Goal: Use online tool/utility: Use online tool/utility

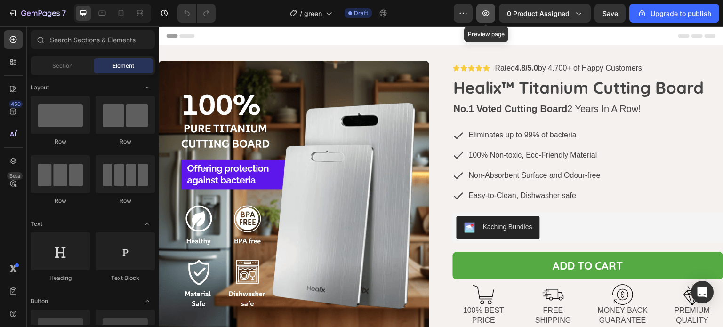
click at [487, 14] on icon "button" at bounding box center [485, 13] width 3 height 3
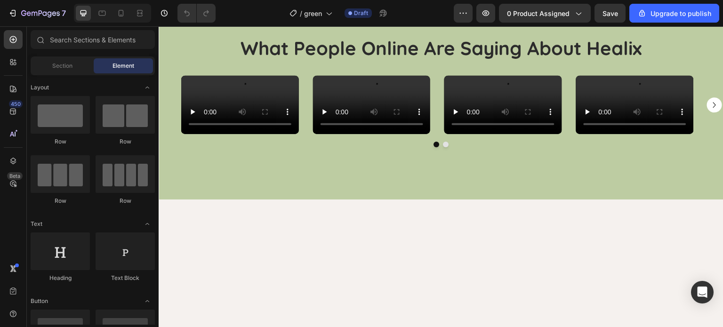
scroll to position [453, 0]
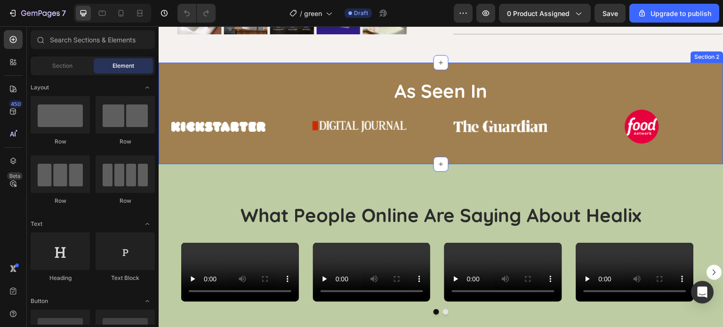
click at [340, 69] on div "As Seen In Heading Image Image Image Image Image Image Image Image Marquee Sect…" at bounding box center [441, 114] width 565 height 102
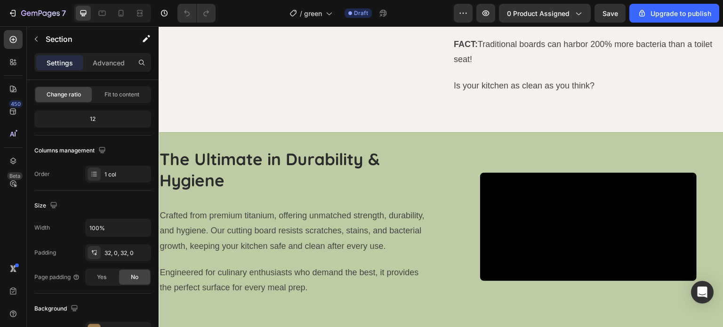
scroll to position [1088, 0]
click at [392, 169] on div "Video Row The Ultimate in Durability & Hygiene Heading Crafted from premium tit…" at bounding box center [441, 238] width 565 height 212
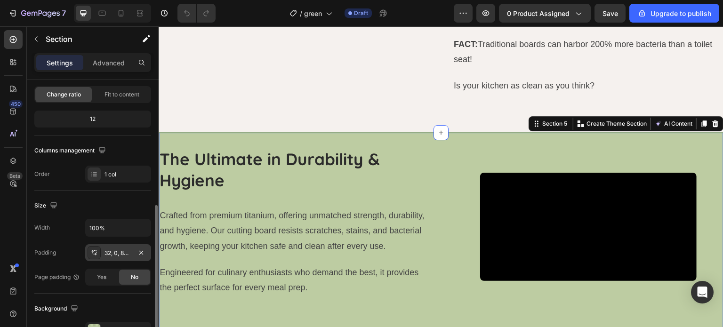
scroll to position [188, 0]
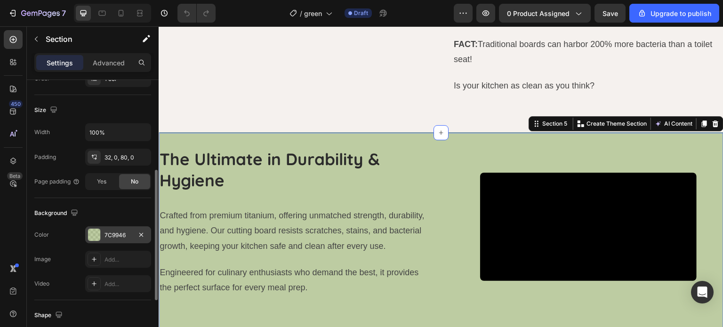
click at [118, 238] on div "7C9946" at bounding box center [117, 235] width 27 height 8
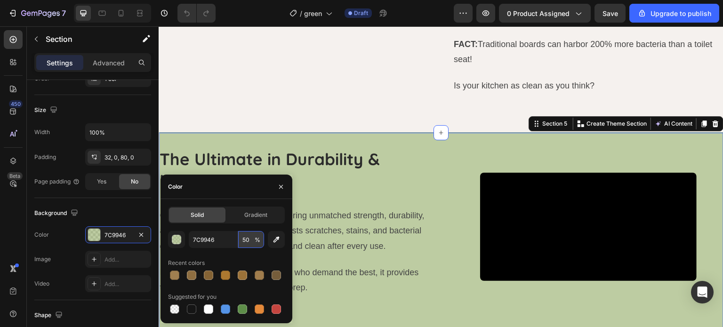
click at [248, 241] on input "50" at bounding box center [251, 239] width 26 height 17
click at [212, 236] on input "7C9946" at bounding box center [213, 239] width 49 height 17
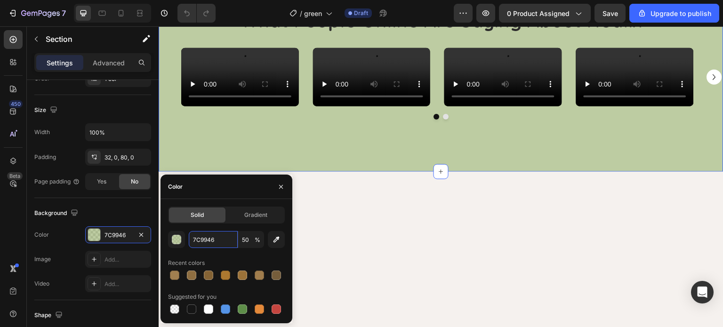
scroll to position [480, 0]
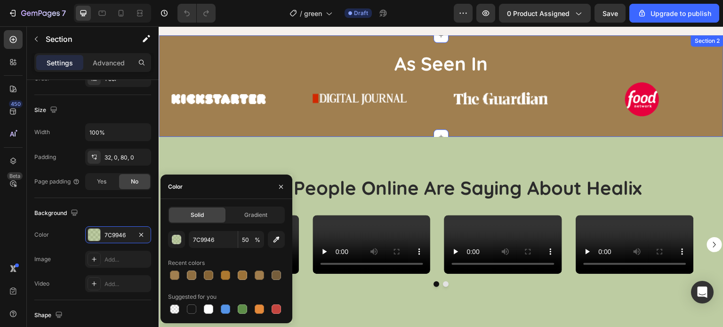
click at [345, 133] on div "As Seen In Heading Image Image Image Image Image Image Image Image Marquee Sect…" at bounding box center [441, 86] width 565 height 102
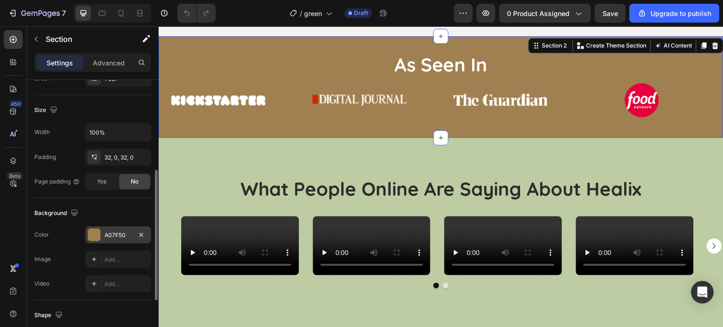
click at [128, 241] on div "A07F50" at bounding box center [118, 234] width 66 height 17
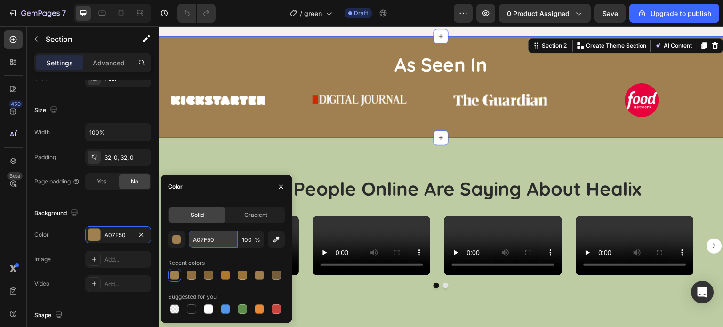
click at [206, 239] on input "A07F50" at bounding box center [213, 239] width 49 height 17
paste input "7C9946"
type input "7C9946"
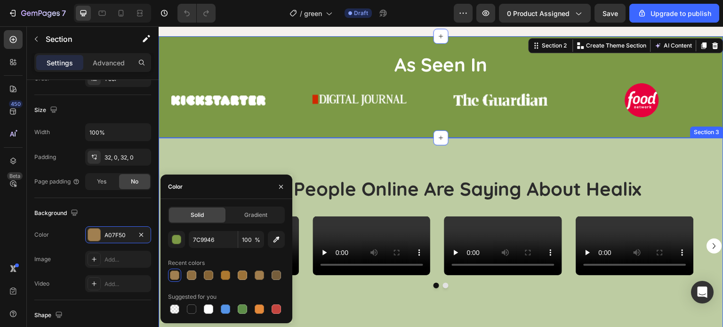
click at [340, 161] on div "What People Online Are Saying About Healix Heading Video Row Video Row Video Ro…" at bounding box center [441, 239] width 565 height 203
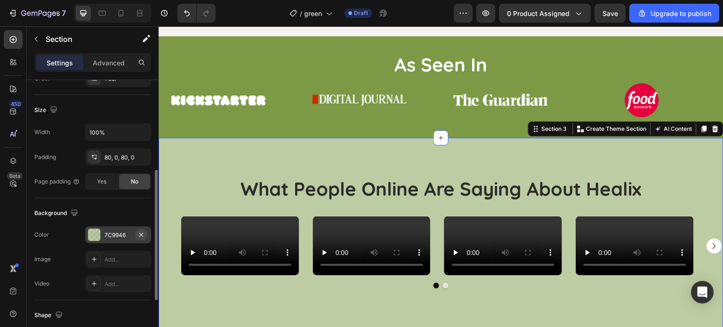
click at [143, 233] on icon "button" at bounding box center [141, 235] width 8 height 8
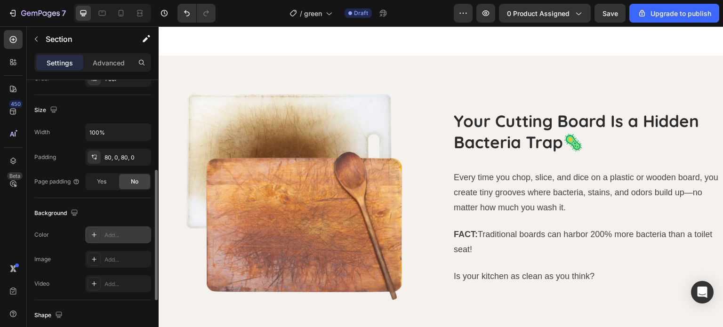
scroll to position [803, 0]
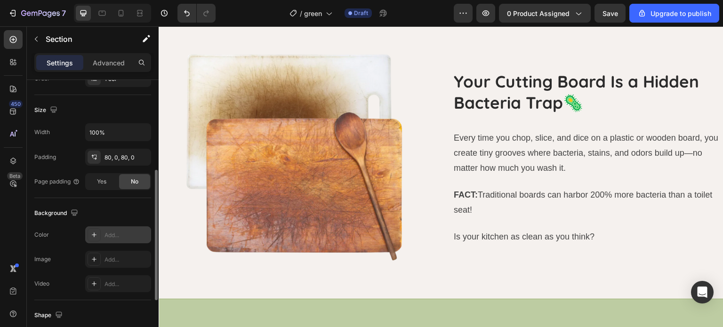
click at [116, 233] on div "Add..." at bounding box center [126, 235] width 44 height 8
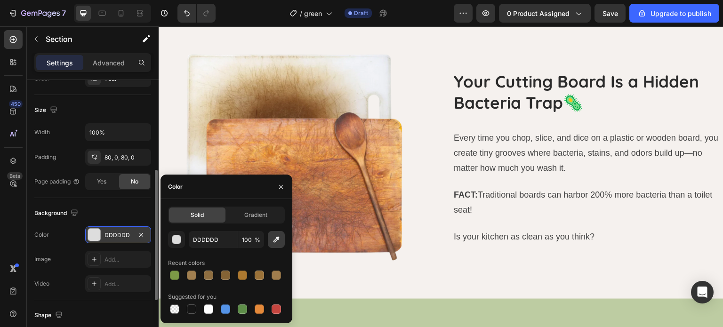
click at [273, 239] on icon "button" at bounding box center [276, 239] width 9 height 9
type input "F5F1EE"
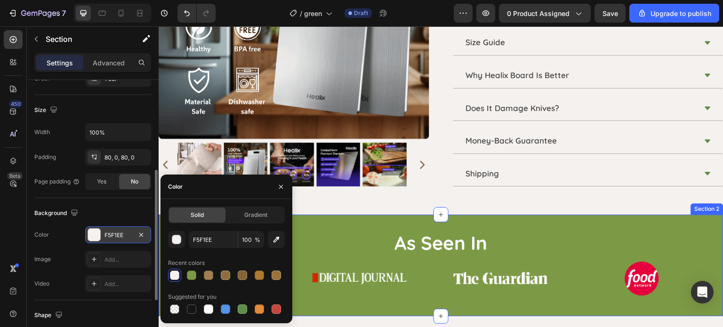
scroll to position [296, 0]
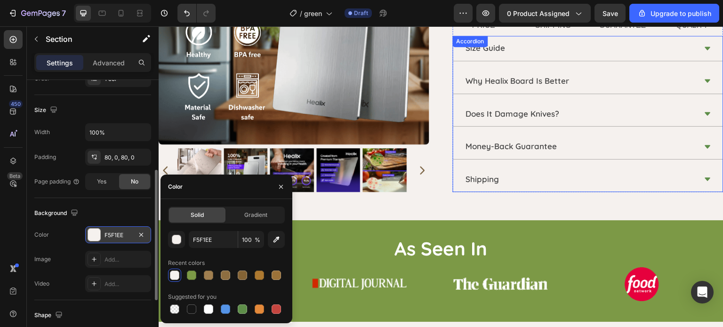
click at [481, 147] on p "Money-Back Guarantee" at bounding box center [511, 146] width 91 height 15
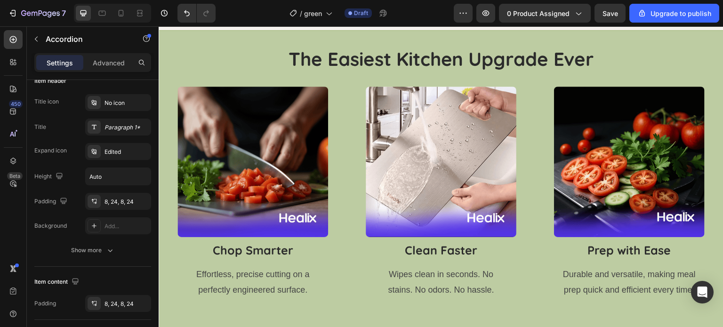
scroll to position [1814, 0]
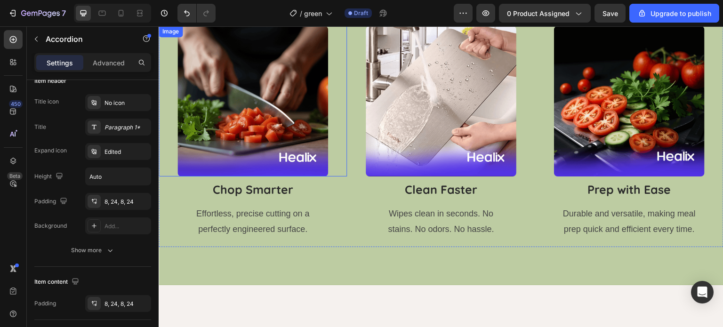
click at [280, 140] on img at bounding box center [252, 101] width 151 height 151
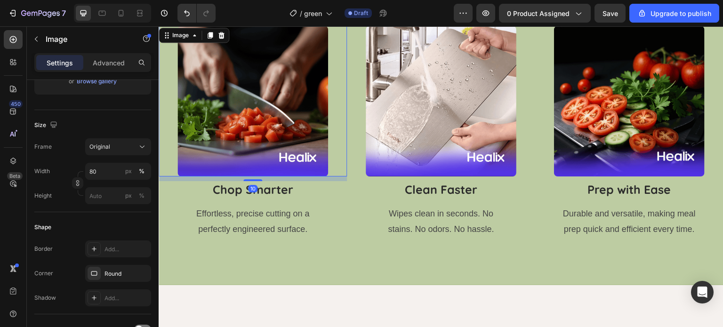
scroll to position [0, 0]
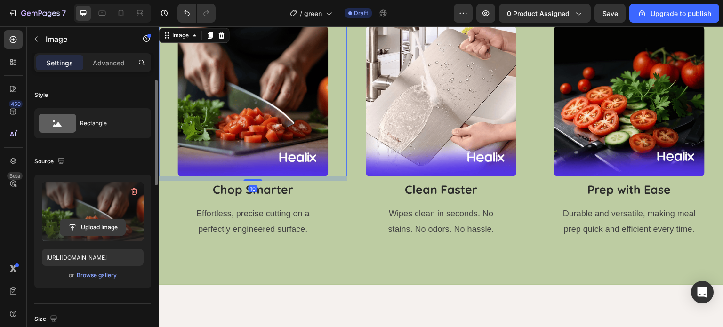
click at [101, 231] on input "file" at bounding box center [92, 227] width 65 height 16
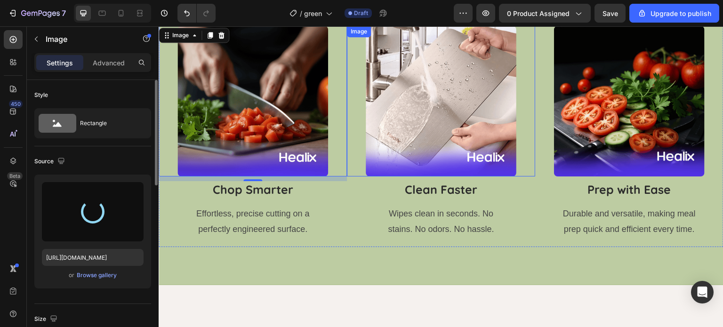
type input "[URL][DOMAIN_NAME]"
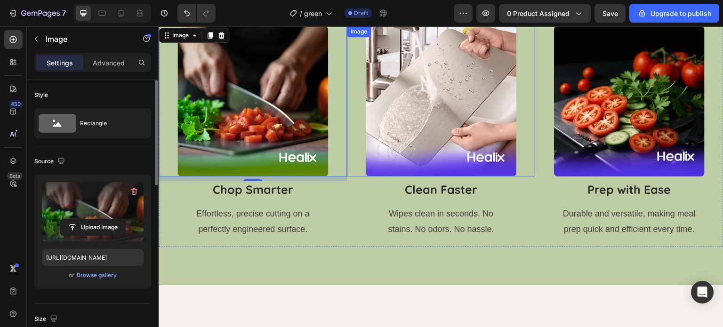
click at [418, 117] on img at bounding box center [441, 101] width 151 height 151
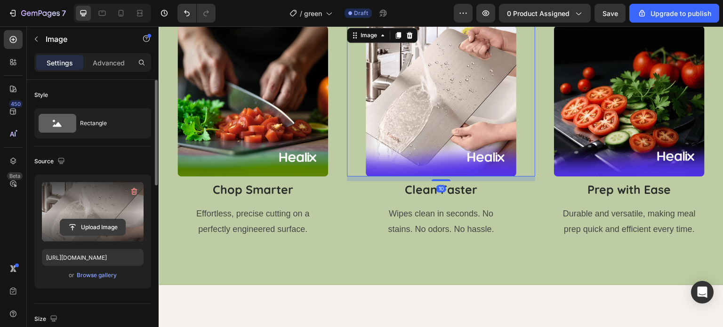
click at [90, 225] on input "file" at bounding box center [92, 227] width 65 height 16
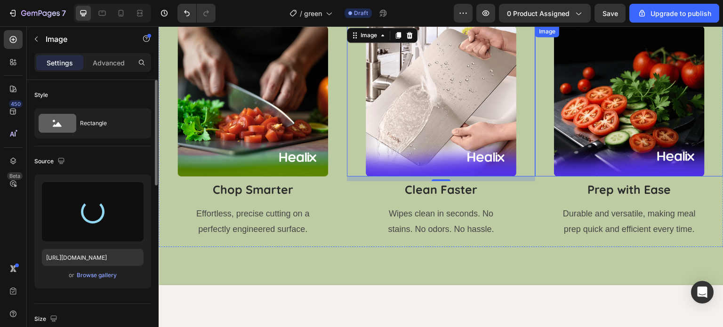
type input "[URL][DOMAIN_NAME]"
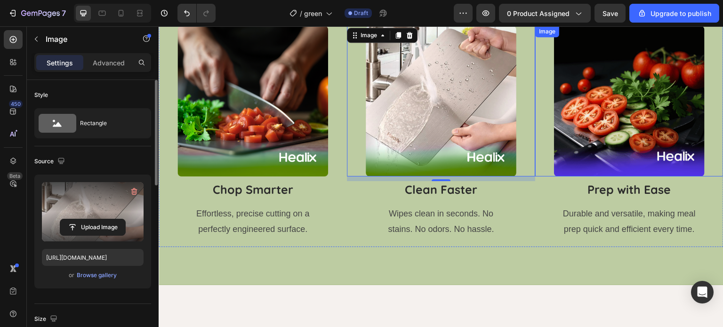
click at [614, 109] on img at bounding box center [629, 101] width 151 height 151
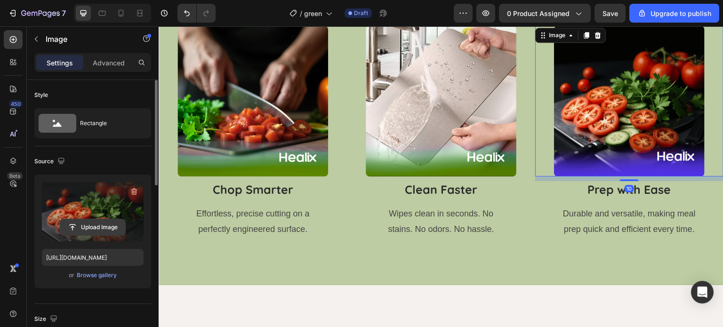
click at [105, 229] on input "file" at bounding box center [92, 227] width 65 height 16
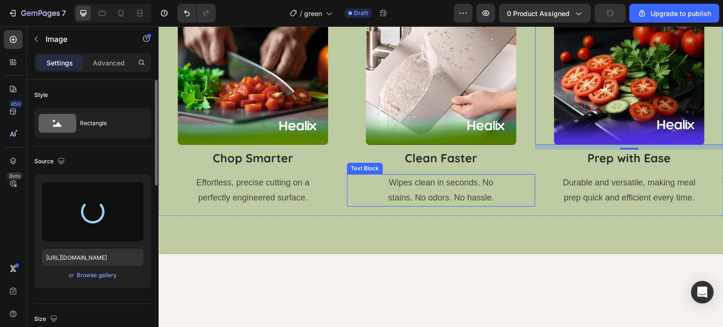
scroll to position [1759, 0]
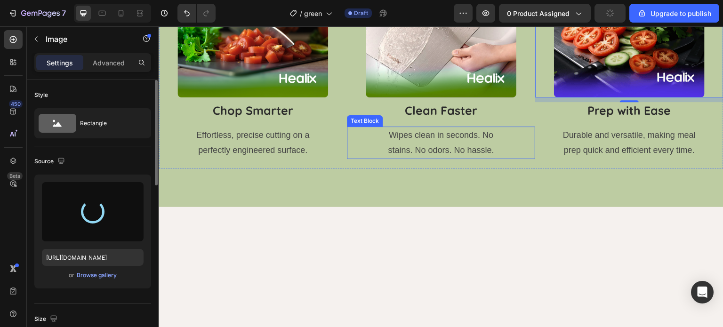
type input "[URL][DOMAIN_NAME]"
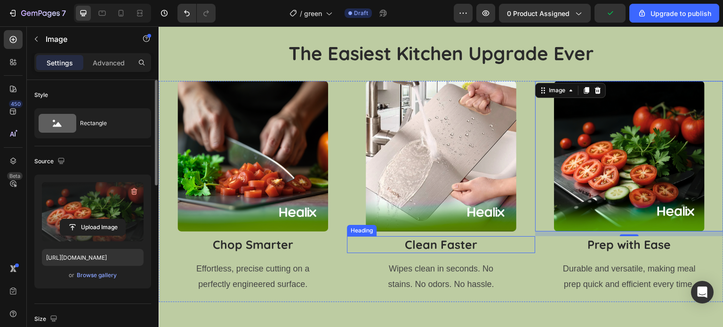
click at [347, 238] on h2 "Clean Faster" at bounding box center [441, 244] width 188 height 17
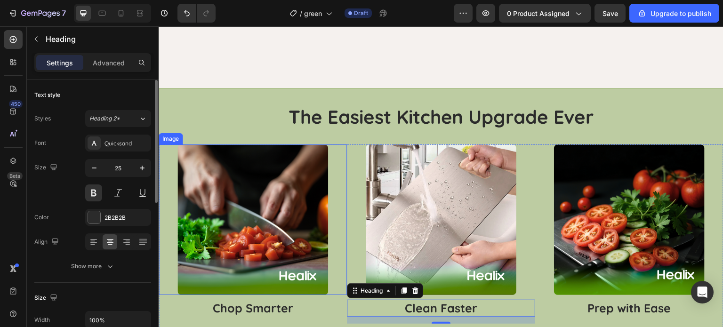
scroll to position [1695, 0]
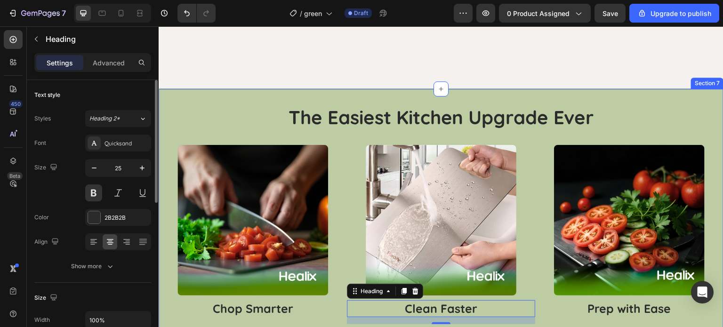
click at [292, 96] on div "The Easiest Kitchen Upgrade Ever Heading Image Chop Smarter Heading Effortless,…" at bounding box center [441, 246] width 565 height 316
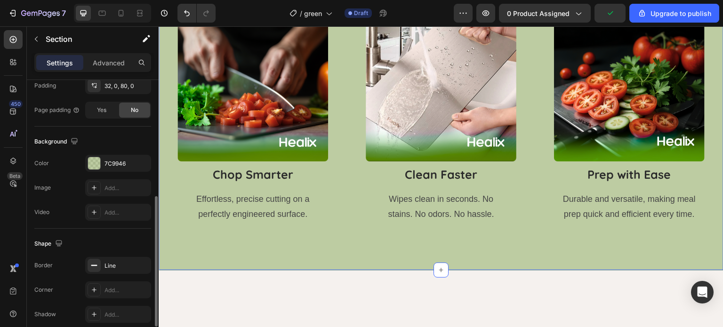
scroll to position [260, 0]
click at [119, 168] on div "7C9946" at bounding box center [118, 162] width 66 height 17
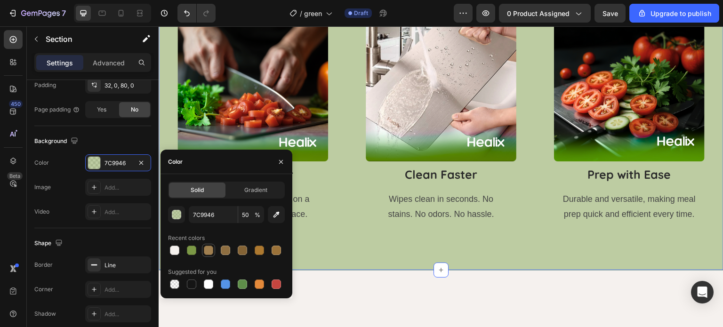
click at [207, 253] on div at bounding box center [208, 250] width 9 height 9
type input "A07F50"
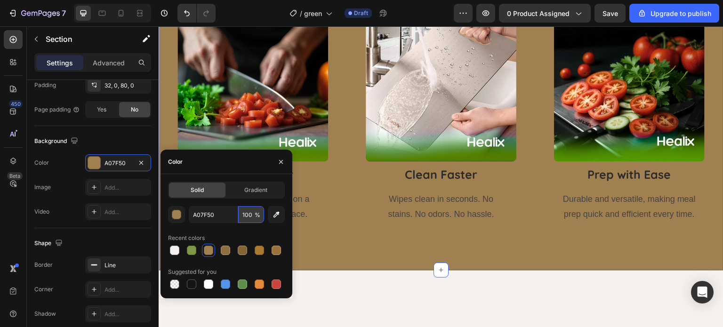
click at [250, 212] on input "100" at bounding box center [251, 214] width 26 height 17
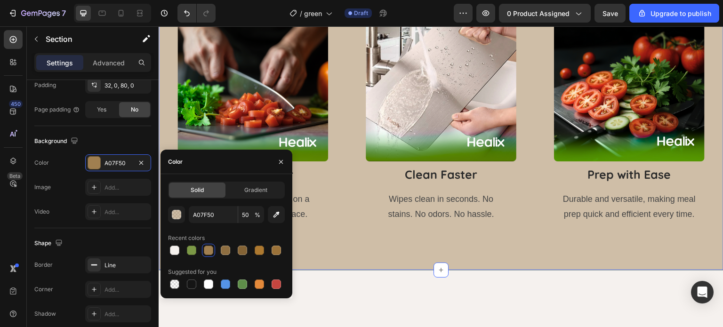
click at [273, 133] on div "The Easiest Kitchen Upgrade Ever Heading Image Chop Smarter Heading Effortless,…" at bounding box center [441, 101] width 565 height 262
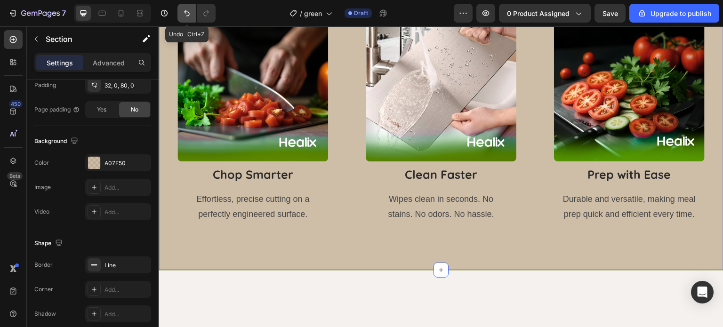
click at [190, 18] on button "Undo/Redo" at bounding box center [186, 13] width 19 height 19
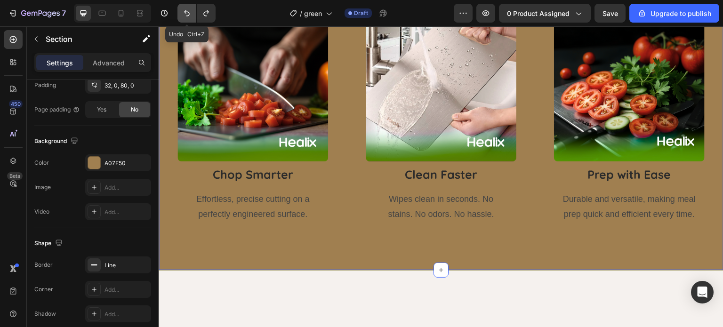
click at [190, 18] on button "Undo/Redo" at bounding box center [186, 13] width 19 height 19
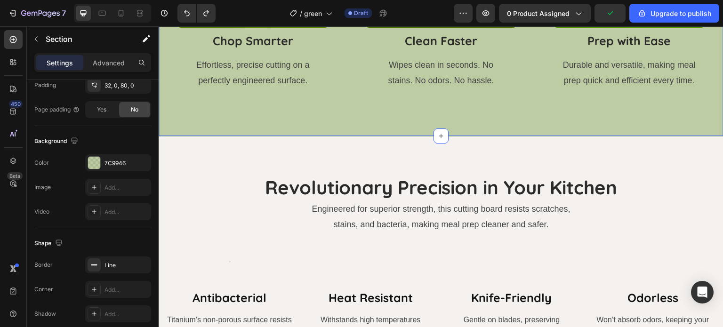
scroll to position [1960, 0]
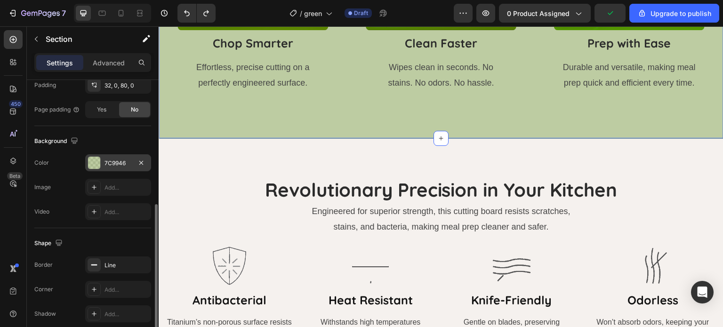
click at [123, 167] on div "7C9946" at bounding box center [118, 162] width 66 height 17
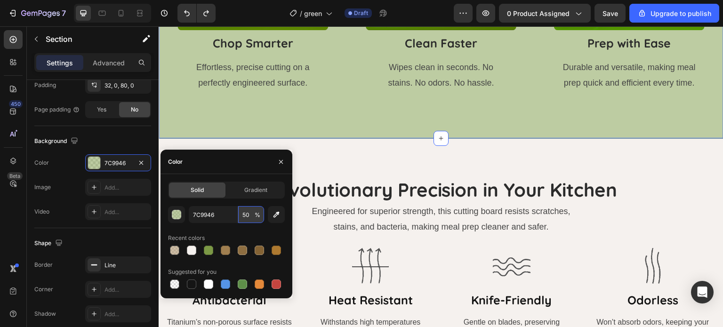
click at [245, 221] on input "50" at bounding box center [251, 214] width 26 height 17
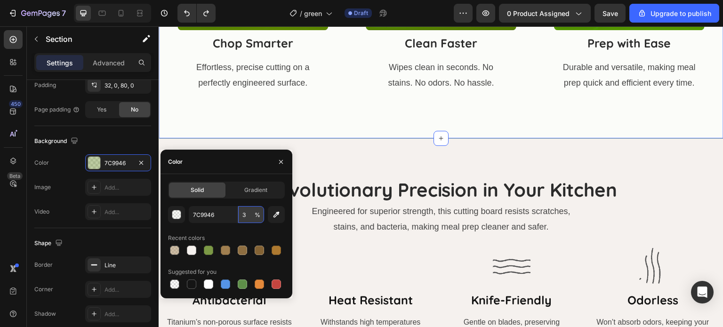
type input "35"
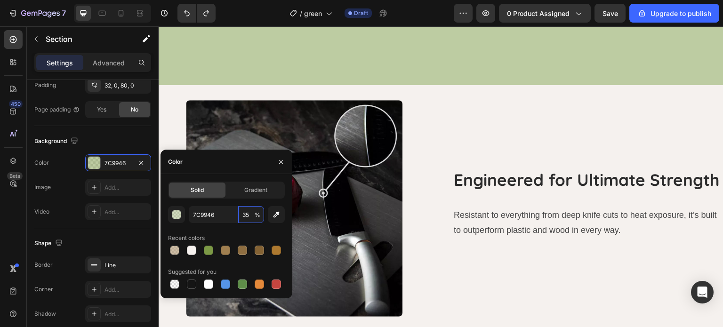
scroll to position [1328, 0]
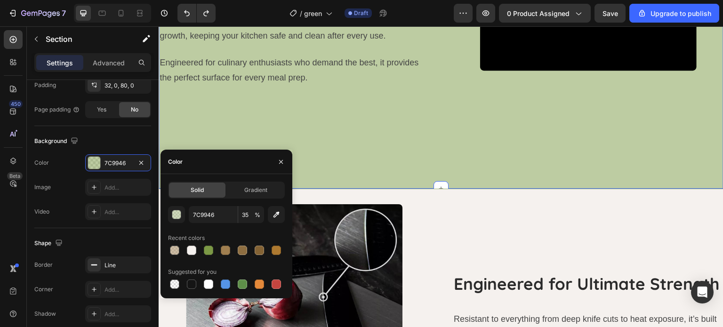
click at [393, 180] on div "Video Row The Ultimate in Durability & Hygiene Heading Crafted from premium tit…" at bounding box center [441, 55] width 565 height 267
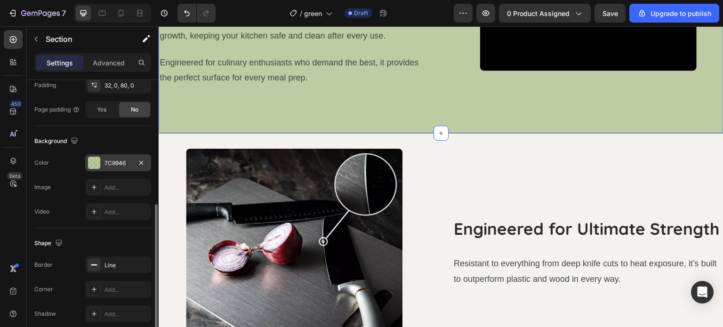
click at [114, 160] on div "7C9946" at bounding box center [117, 163] width 27 height 8
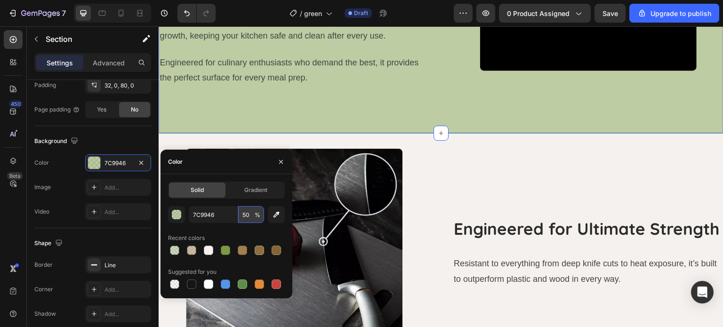
click at [251, 219] on input "50" at bounding box center [251, 214] width 26 height 17
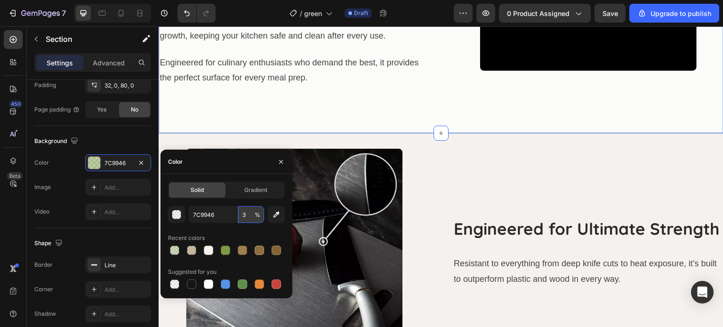
type input "35"
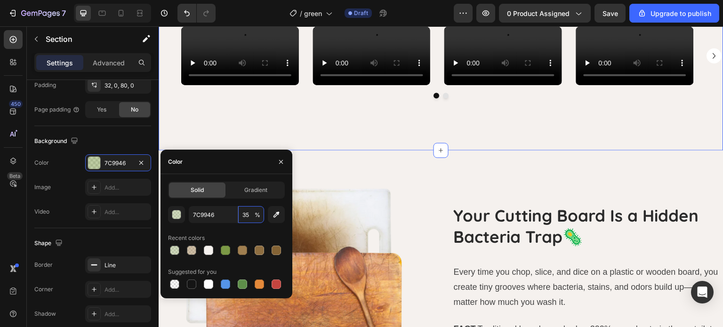
scroll to position [815, 0]
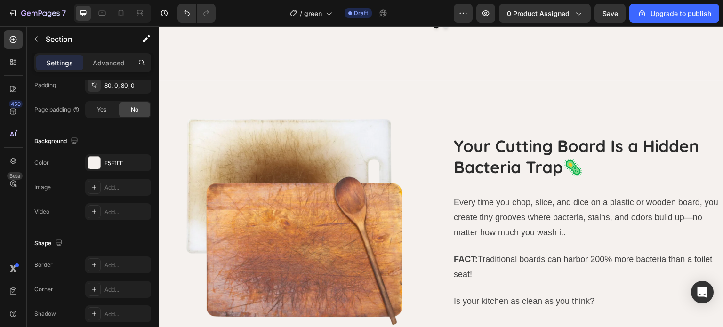
scroll to position [865, 0]
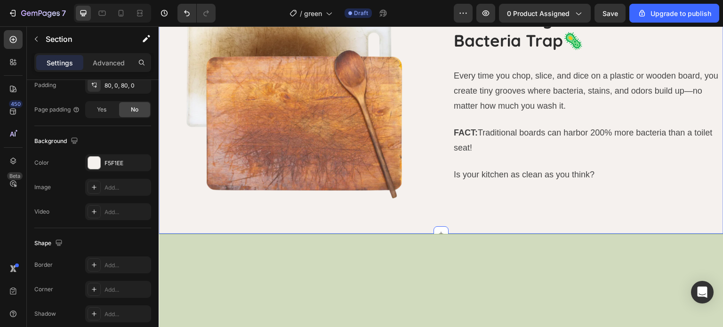
click at [425, 129] on div "Image Your Cutting Board Is a Hidden Bacteria Trap🦠 Heading Every time you chop…" at bounding box center [441, 94] width 565 height 280
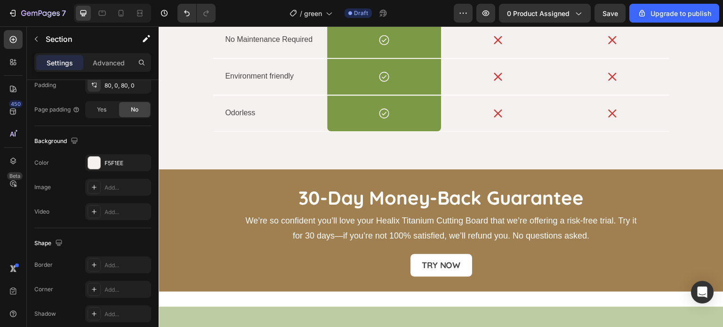
scroll to position [3048, 0]
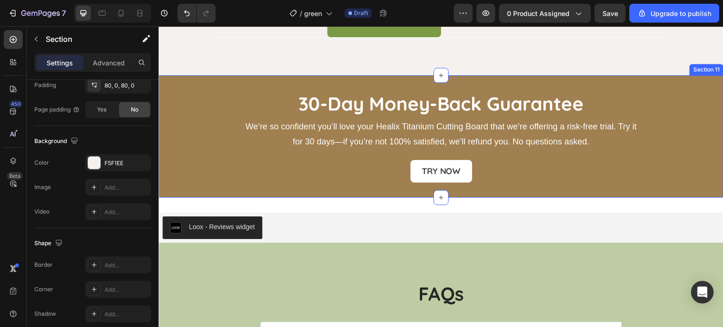
click at [269, 79] on div "30-Day Money-Back Guarantee Heading We’re so confident you’ll love your Healix …" at bounding box center [441, 136] width 565 height 122
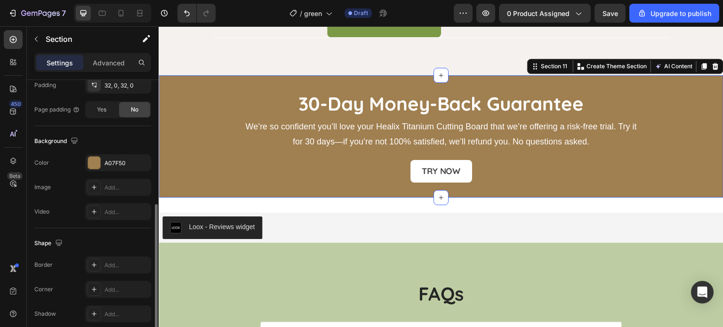
scroll to position [299, 0]
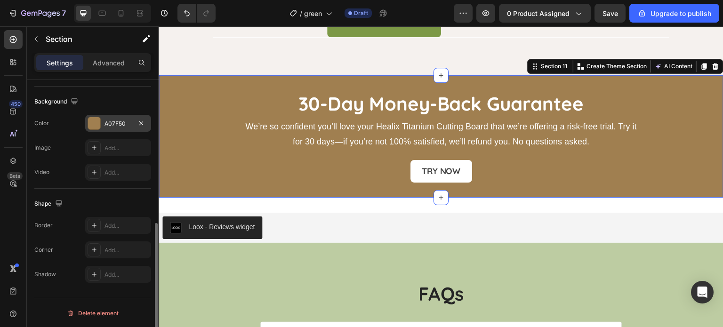
click at [119, 128] on div "A07F50" at bounding box center [118, 123] width 66 height 17
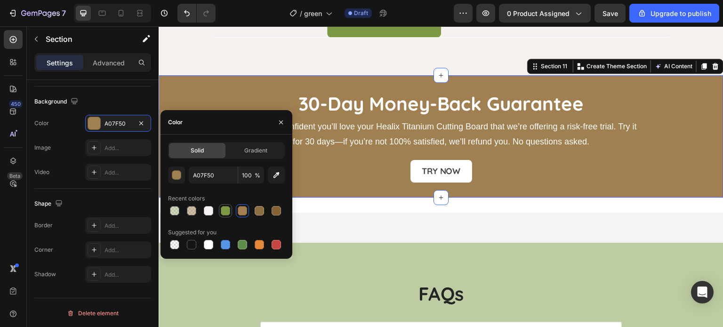
click at [225, 212] on div at bounding box center [225, 210] width 9 height 9
type input "7C9946"
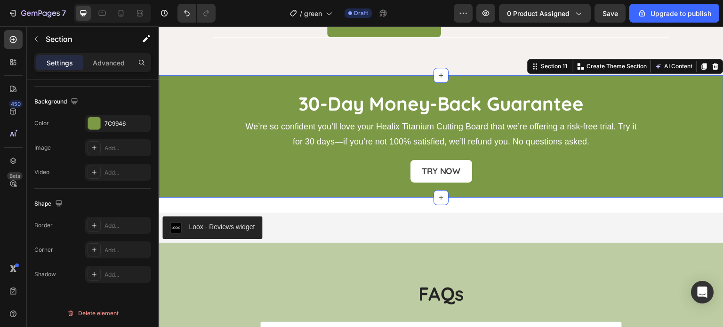
click at [296, 83] on div "30-Day Money-Back Guarantee Heading We’re so confident you’ll love your Healix …" at bounding box center [441, 136] width 565 height 122
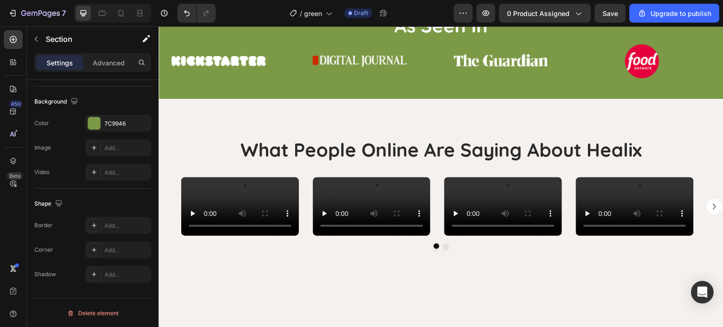
scroll to position [316, 0]
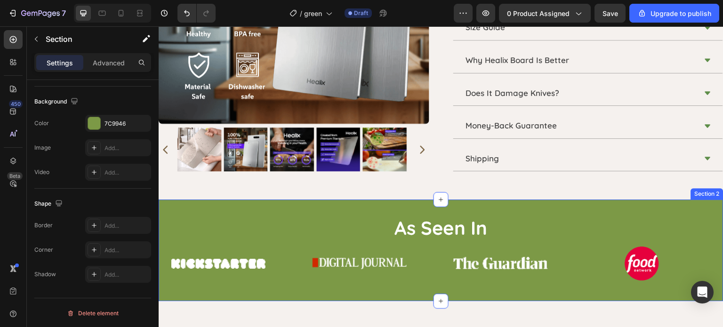
click at [304, 201] on div "As Seen In Heading Image Image Image Image Image Image Image Image Marquee Sect…" at bounding box center [441, 251] width 565 height 102
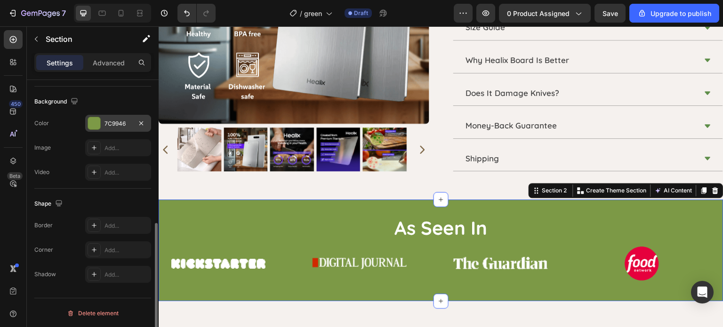
click at [126, 118] on div "7C9946" at bounding box center [118, 123] width 66 height 17
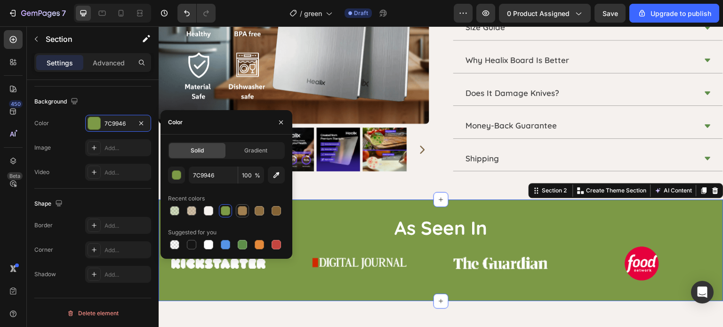
click at [243, 212] on div at bounding box center [242, 210] width 9 height 9
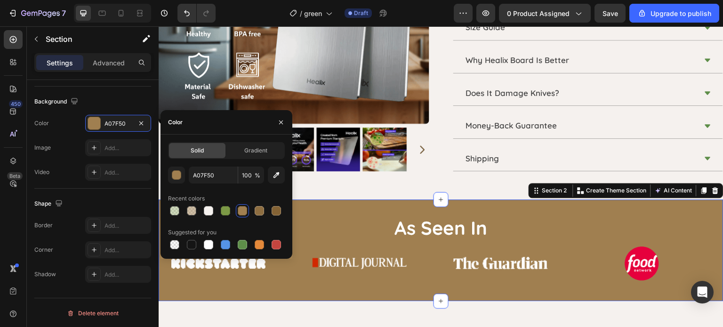
click at [337, 200] on div "As Seen In Heading Image Image Image Image Image Image Image Image Marquee Sect…" at bounding box center [441, 251] width 565 height 102
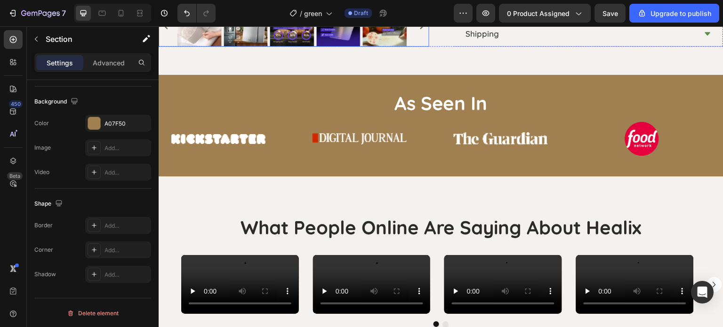
scroll to position [442, 0]
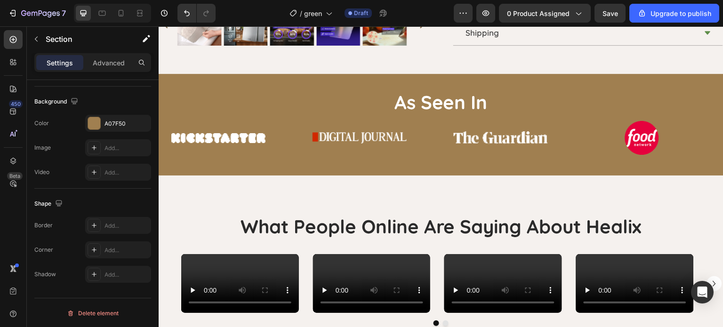
click at [349, 81] on div "As Seen In Heading Image Image Image Image Image Image Image Image Marquee Sect…" at bounding box center [441, 125] width 565 height 102
click at [123, 126] on div "A07F50" at bounding box center [117, 124] width 27 height 8
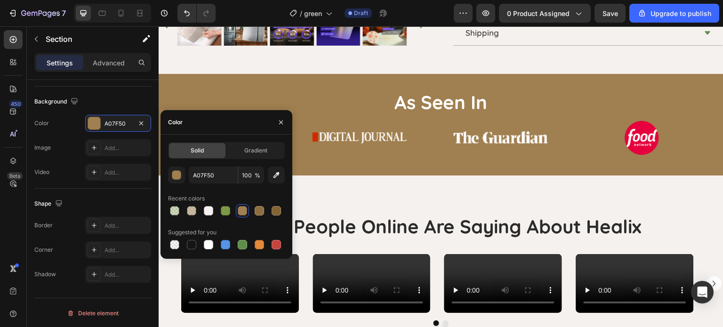
click at [162, 171] on div "Solid Gradient A07F50 100 % Recent colors Suggested for you" at bounding box center [226, 196] width 132 height 109
click at [169, 173] on button "button" at bounding box center [176, 175] width 17 height 17
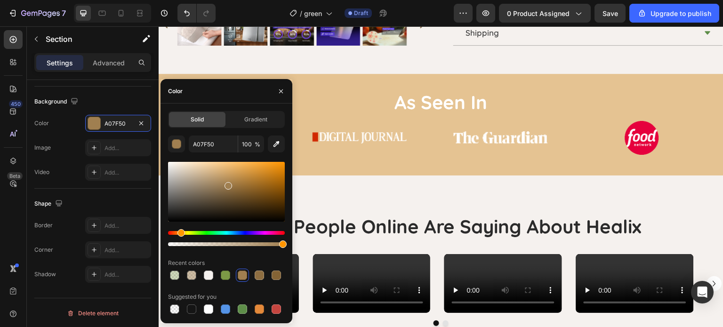
click at [211, 168] on div at bounding box center [226, 192] width 117 height 60
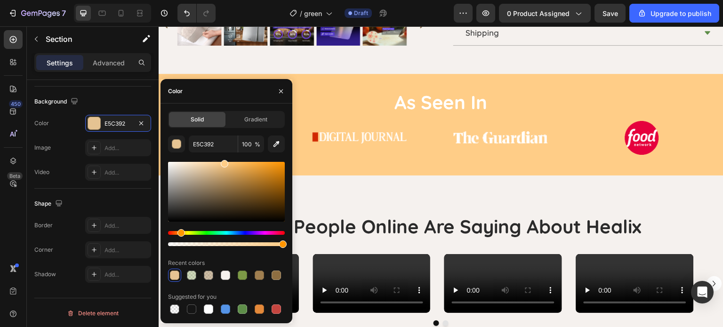
drag, startPoint x: 216, startPoint y: 168, endPoint x: 224, endPoint y: 154, distance: 16.9
click at [224, 154] on div "E5C392 100 % Recent colors Suggested for you" at bounding box center [226, 226] width 117 height 180
type input "FFCD87"
click at [189, 10] on icon "Undo/Redo" at bounding box center [186, 12] width 9 height 9
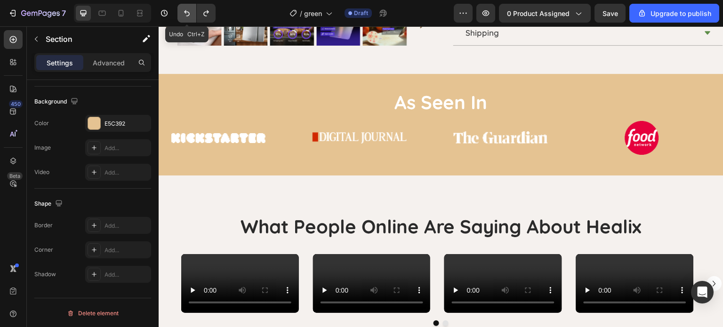
click at [189, 11] on icon "Undo/Redo" at bounding box center [186, 12] width 9 height 9
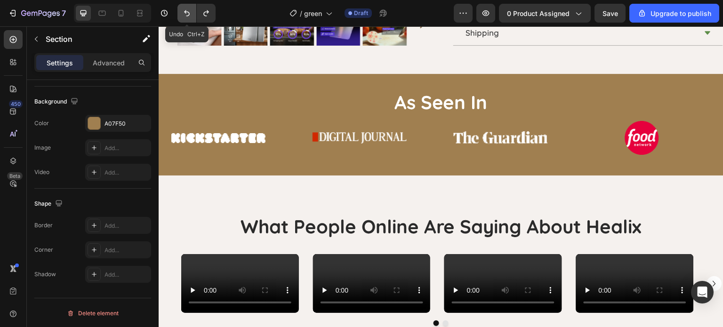
click at [189, 11] on icon "Undo/Redo" at bounding box center [186, 12] width 9 height 9
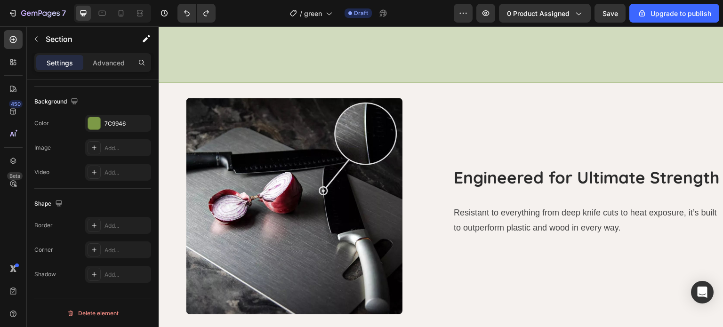
scroll to position [1435, 0]
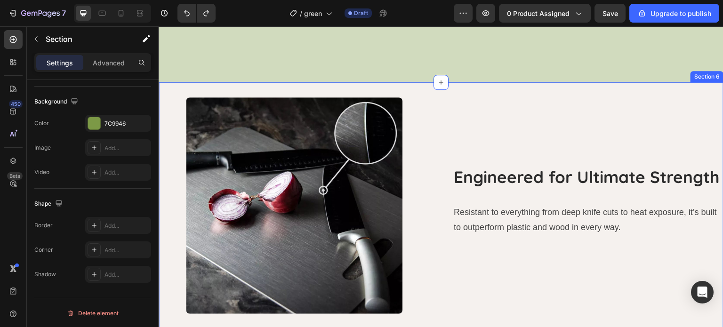
click at [414, 92] on div "Image Engineered for Ultimate Strength Heading Resistant to everything from dee…" at bounding box center [441, 216] width 565 height 269
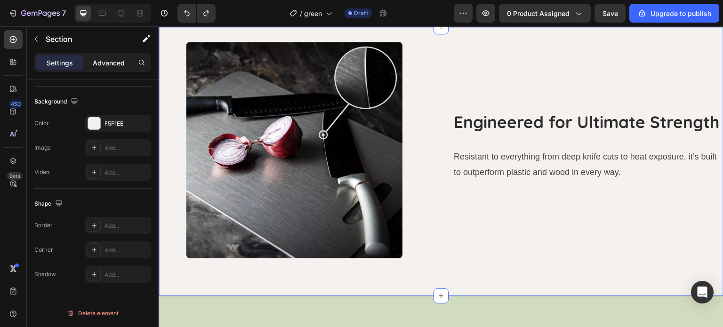
click at [123, 63] on p "Advanced" at bounding box center [109, 63] width 32 height 10
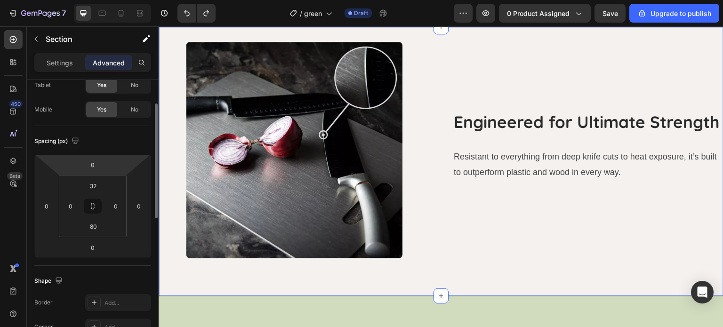
scroll to position [53, 0]
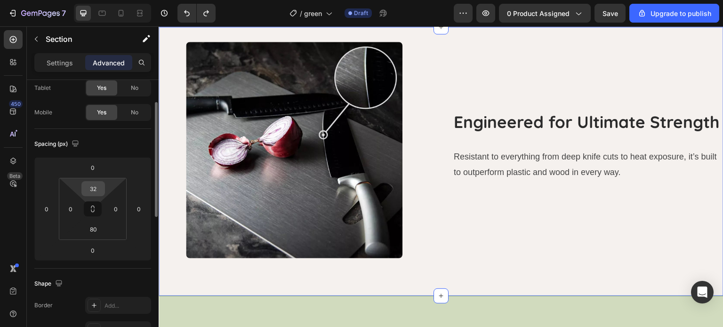
click at [97, 185] on input "32" at bounding box center [93, 189] width 19 height 14
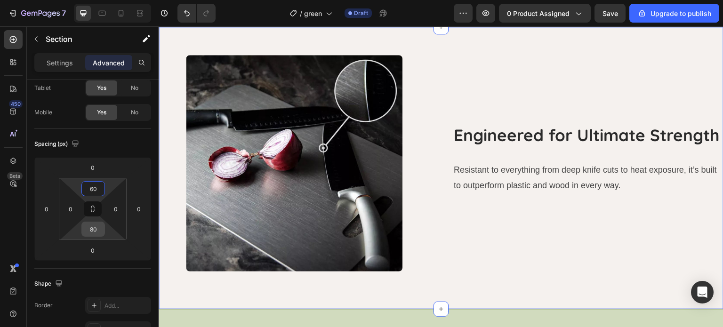
type input "60"
click at [97, 227] on input "80" at bounding box center [93, 229] width 19 height 14
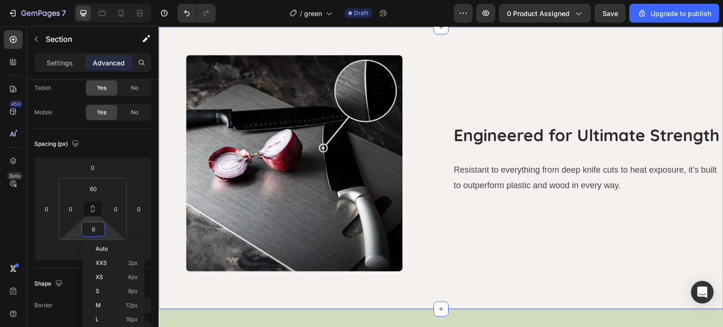
type input "60"
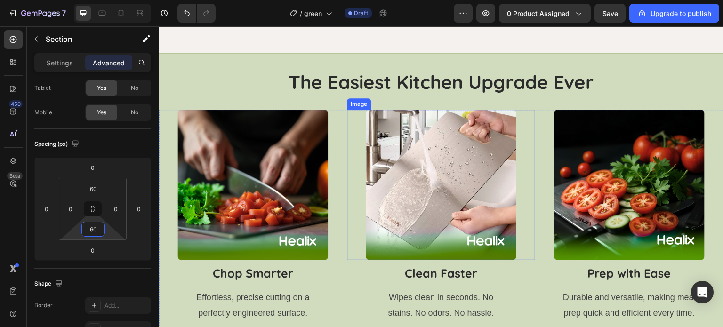
scroll to position [1826, 0]
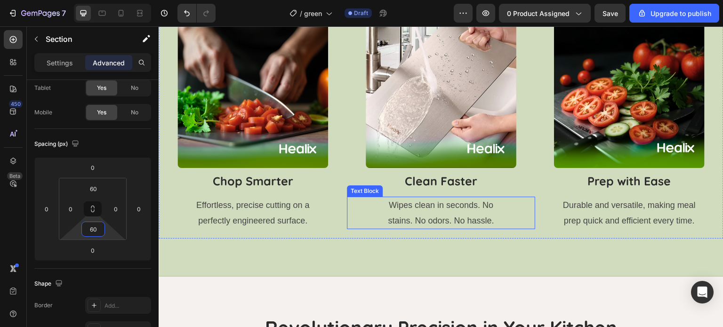
click at [335, 226] on div "Effortless, precise cutting on a perfectly engineered surface." at bounding box center [253, 213] width 188 height 32
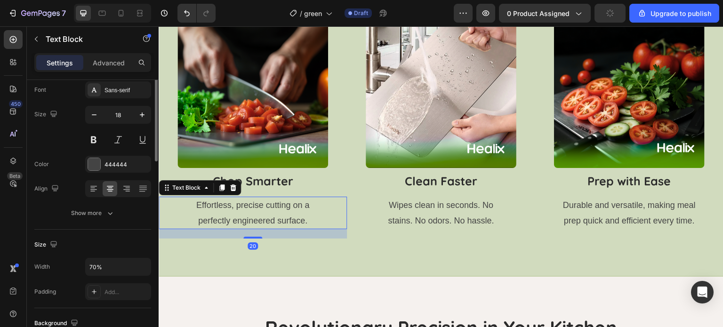
scroll to position [0, 0]
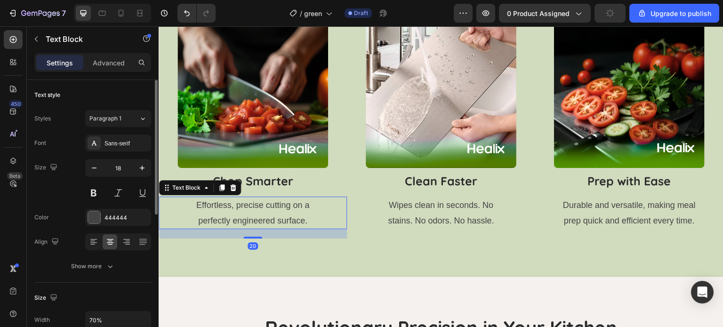
click at [339, 231] on div "20" at bounding box center [253, 233] width 188 height 9
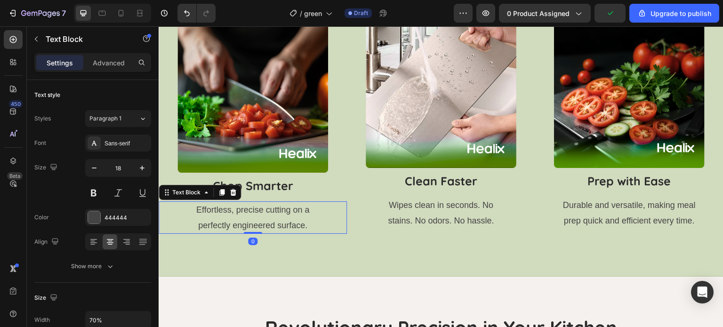
scroll to position [1830, 0]
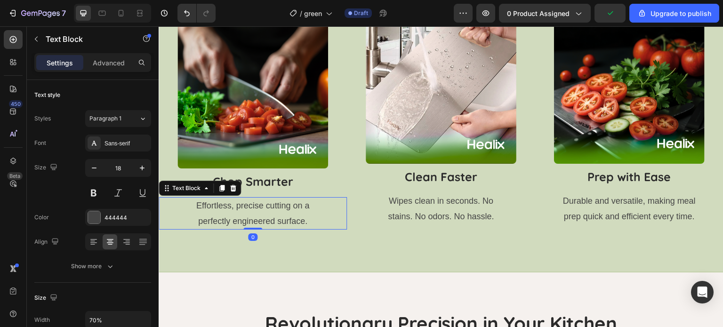
drag, startPoint x: 258, startPoint y: 234, endPoint x: 260, endPoint y: 213, distance: 21.3
click at [260, 213] on div "Effortless, precise cutting on a perfectly engineered surface. Text Block 0" at bounding box center [253, 213] width 188 height 32
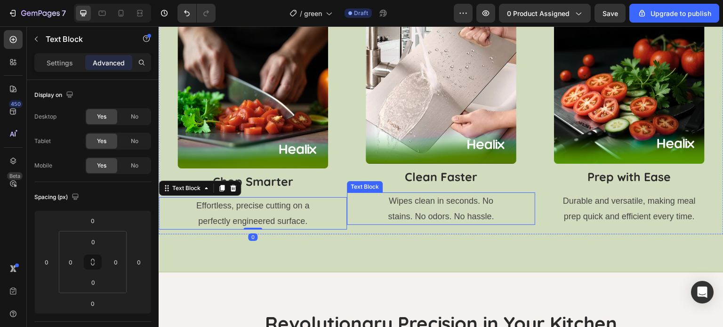
click at [430, 200] on p "Wipes clean in seconds. No stains. No odors. No hassle." at bounding box center [441, 208] width 130 height 31
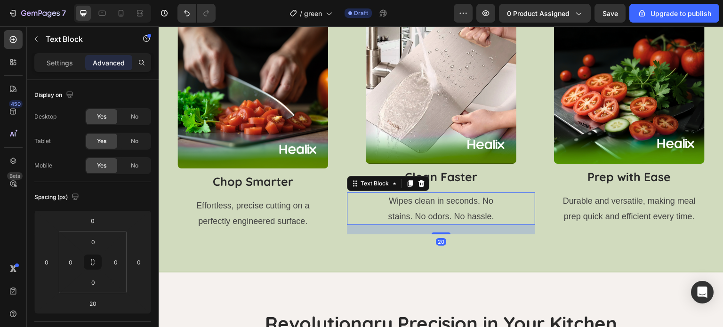
drag, startPoint x: 440, startPoint y: 231, endPoint x: 449, endPoint y: 200, distance: 32.3
click at [449, 200] on div "Wipes clean in seconds. No stains. No odors. No hassle. Text Block 20" at bounding box center [441, 208] width 188 height 32
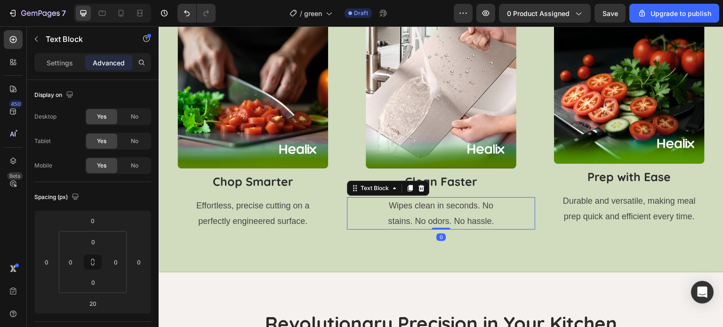
click at [587, 211] on p "Durable and versatile, making meal prep quick and efficient every time." at bounding box center [629, 208] width 137 height 31
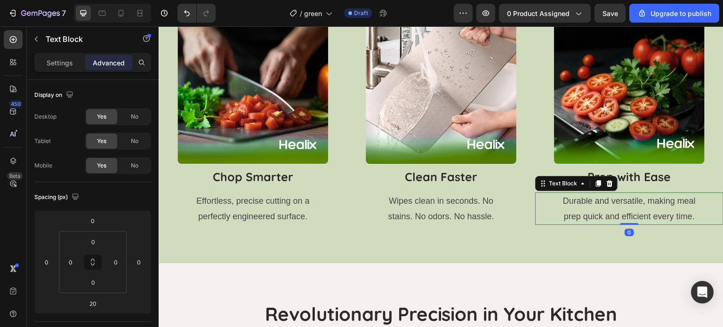
scroll to position [1826, 0]
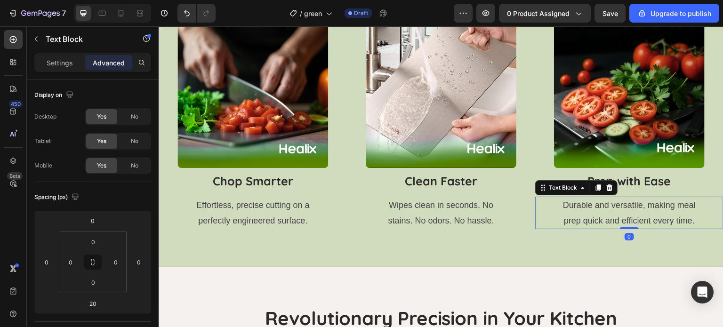
drag, startPoint x: 627, startPoint y: 229, endPoint x: 629, endPoint y: 192, distance: 36.8
click at [629, 192] on div "Image Prep with Ease Heading Durable and versatile, making meal prep quick and …" at bounding box center [629, 123] width 188 height 212
type input "0"
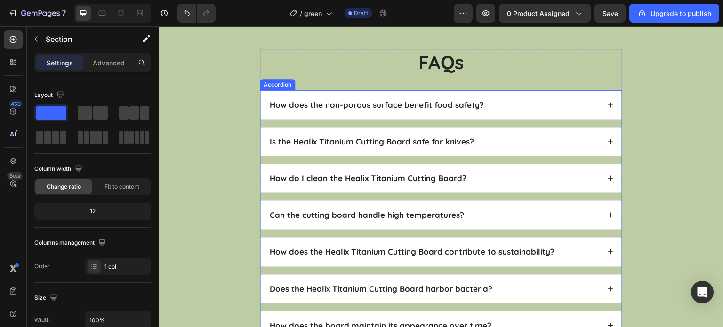
scroll to position [3114, 0]
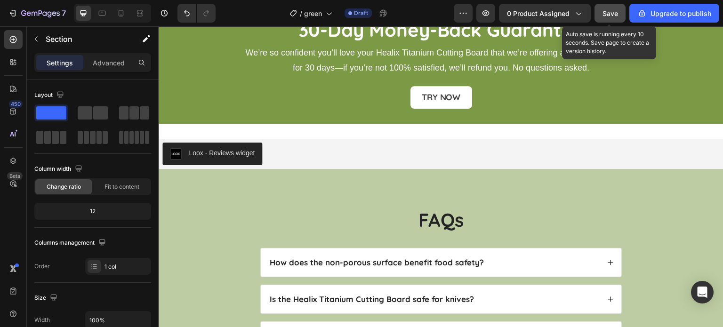
click at [614, 9] on span "Save" at bounding box center [610, 13] width 16 height 8
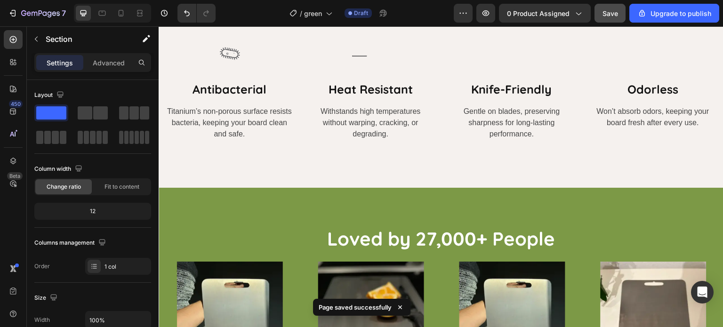
scroll to position [2241, 0]
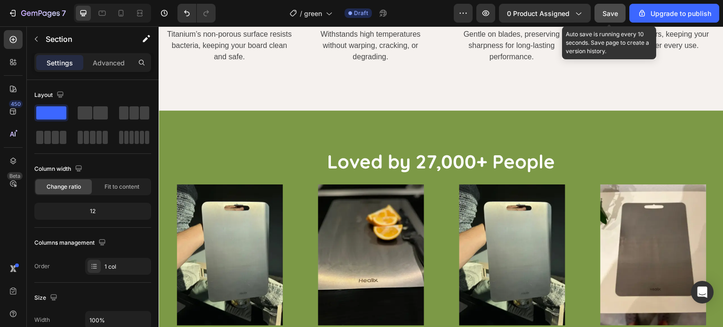
click at [616, 15] on span "Save" at bounding box center [610, 13] width 16 height 8
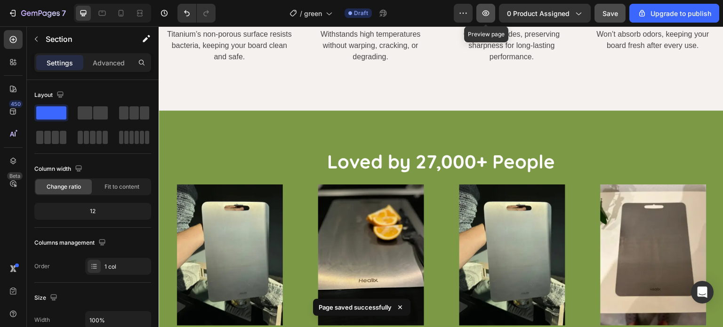
click at [490, 11] on icon "button" at bounding box center [485, 12] width 9 height 9
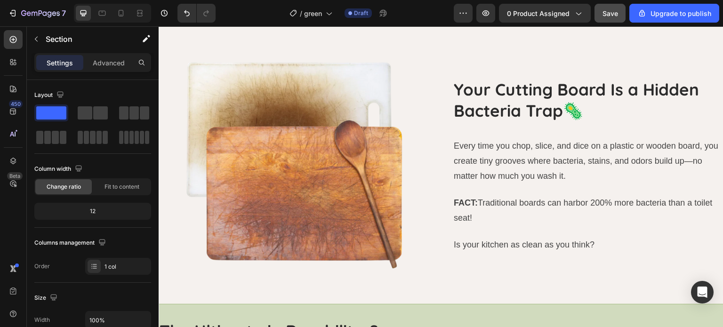
scroll to position [864, 0]
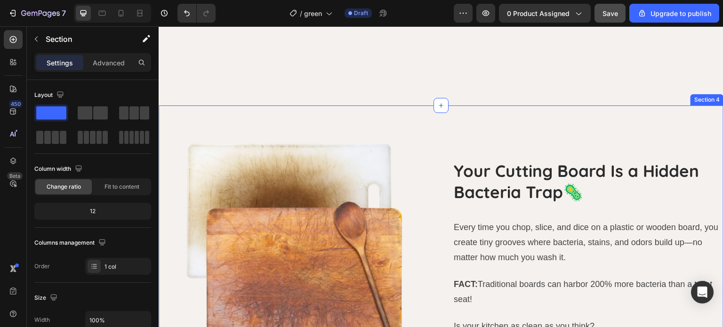
click at [404, 116] on div "Image Your Cutting Board Is a Hidden Bacteria Trap🦠 Heading Every time you chop…" at bounding box center [441, 246] width 565 height 283
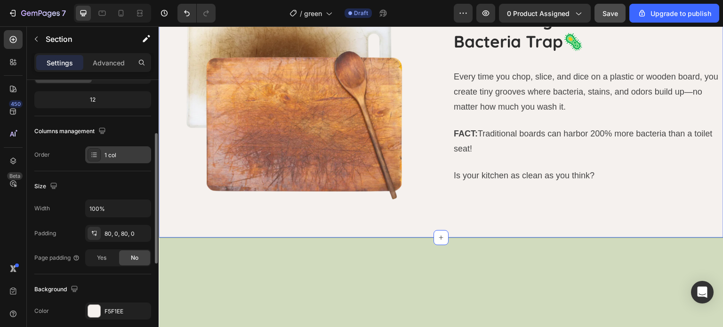
scroll to position [115, 0]
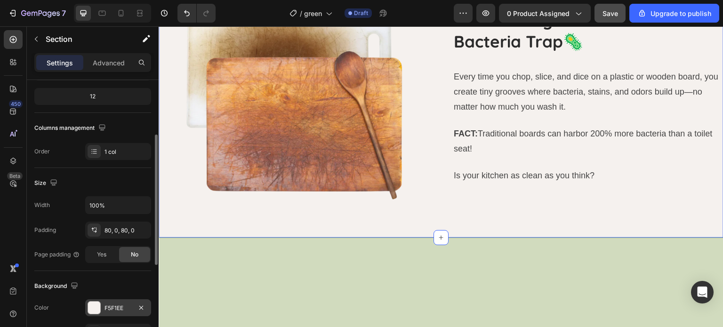
click at [119, 301] on div "F5F1EE" at bounding box center [118, 307] width 66 height 17
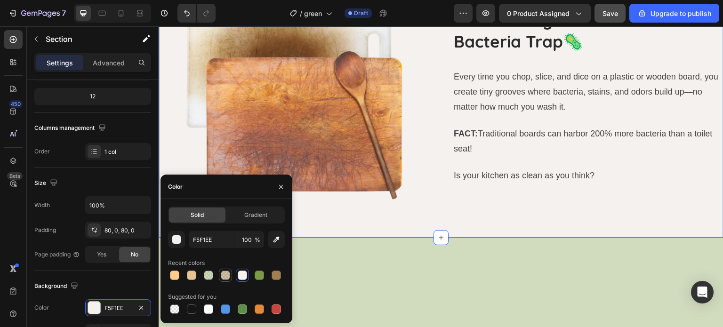
click at [224, 272] on div at bounding box center [225, 275] width 9 height 9
type input "A07F50"
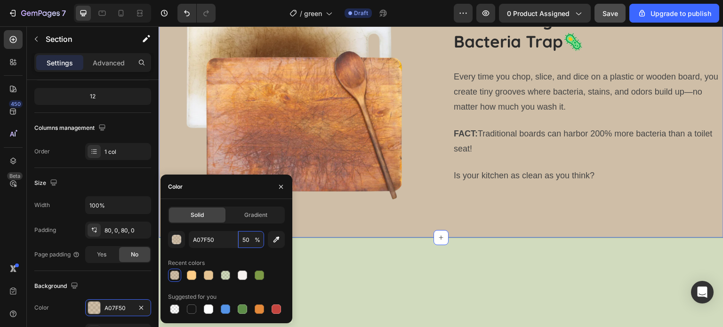
click at [248, 248] on input "50" at bounding box center [251, 239] width 26 height 17
click at [248, 247] on input "50" at bounding box center [251, 239] width 26 height 17
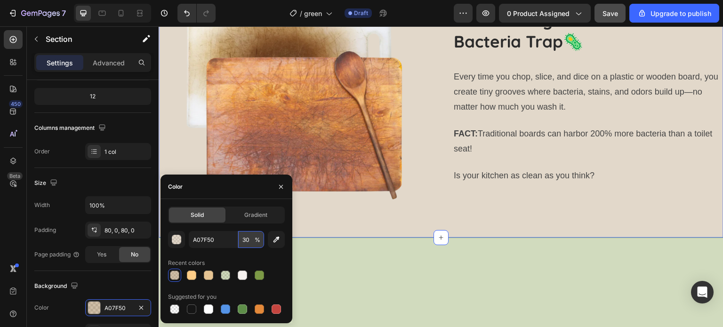
click at [243, 233] on input "30" at bounding box center [251, 239] width 26 height 17
type input "15"
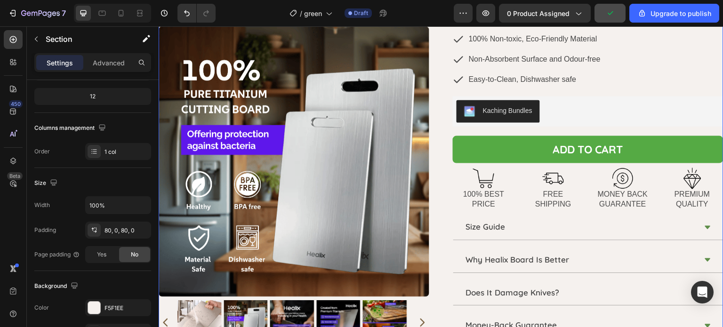
scroll to position [0, 0]
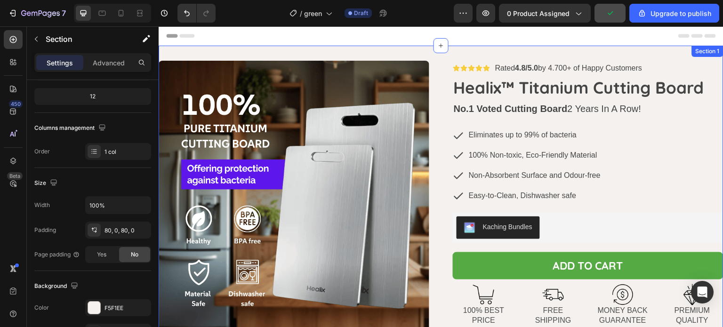
click at [421, 54] on div "Product Images Icon Icon Icon Icon Icon Icon List Rated 4.8/5.0 by 4.700+ of Ha…" at bounding box center [441, 281] width 565 height 470
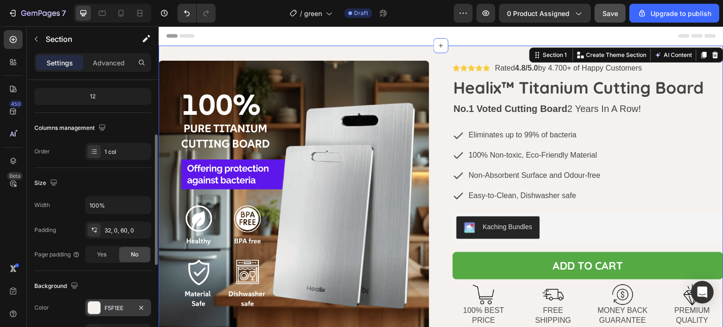
click at [124, 308] on div "F5F1EE" at bounding box center [117, 308] width 27 height 8
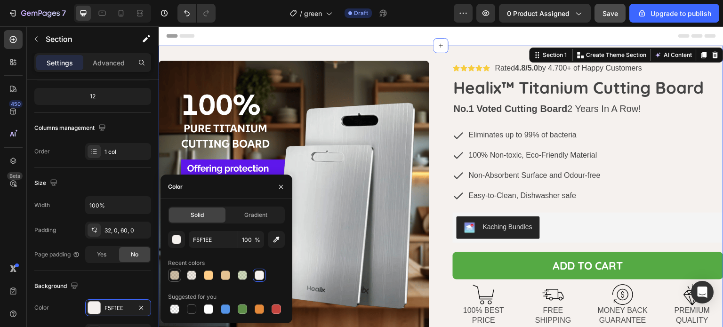
click at [175, 276] on div at bounding box center [174, 275] width 9 height 9
type input "A07F50"
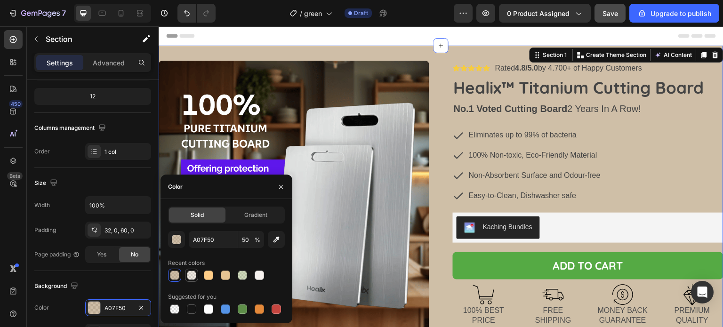
click at [184, 279] on div at bounding box center [226, 275] width 117 height 13
click at [187, 278] on div at bounding box center [191, 275] width 9 height 9
type input "15"
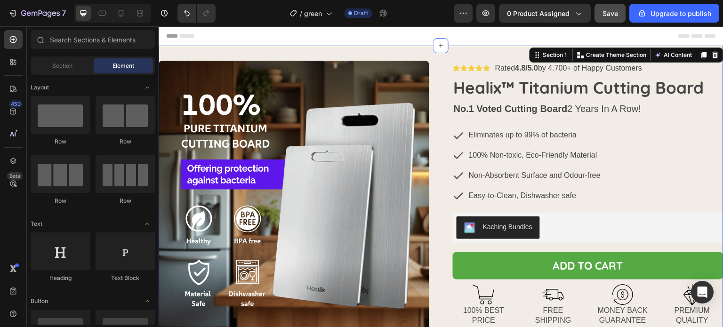
click at [409, 32] on div "Header" at bounding box center [441, 35] width 550 height 19
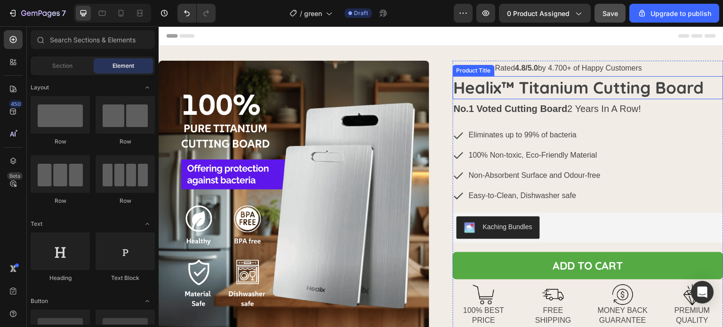
click at [526, 90] on h1 "Healix™ Titanium Cutting Board" at bounding box center [588, 88] width 271 height 24
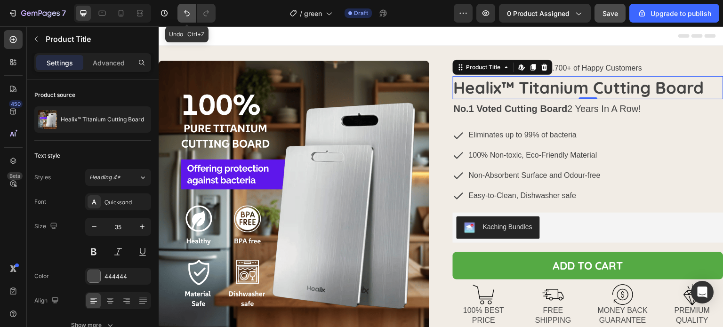
click at [193, 14] on button "Undo/Redo" at bounding box center [186, 13] width 19 height 19
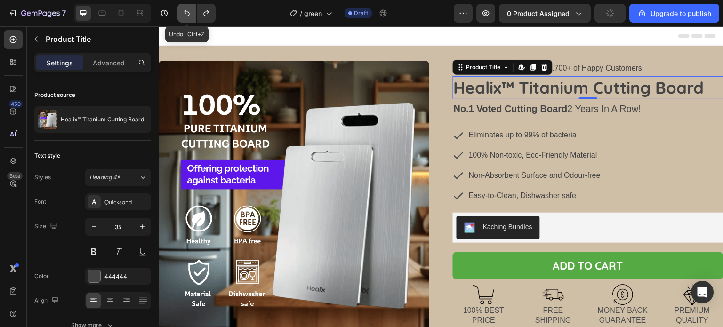
click at [192, 13] on button "Undo/Redo" at bounding box center [186, 13] width 19 height 19
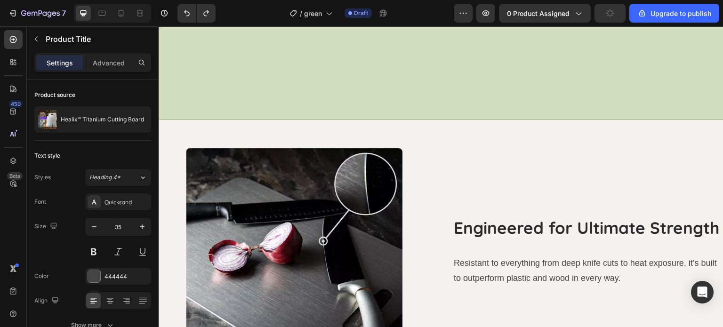
scroll to position [1397, 0]
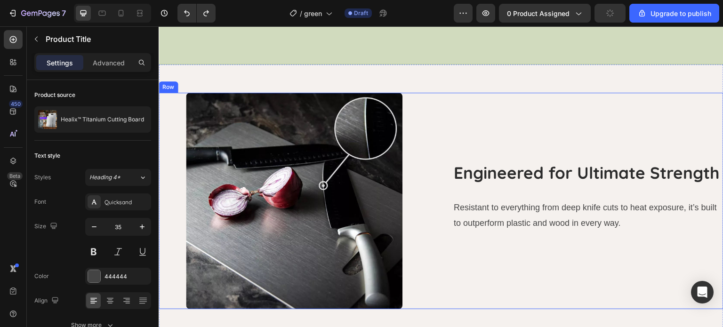
click at [435, 139] on div "Image Engineered for Ultimate Strength Heading Resistant to everything from dee…" at bounding box center [441, 199] width 565 height 270
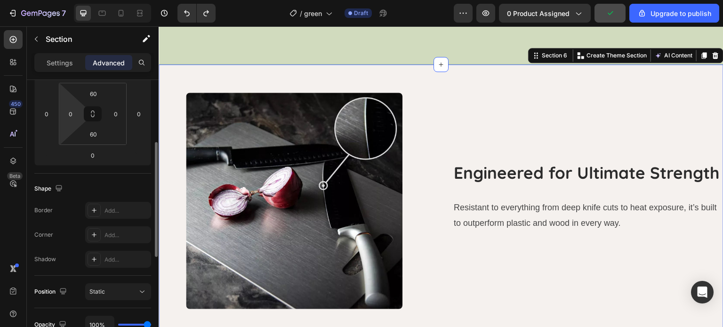
scroll to position [158, 0]
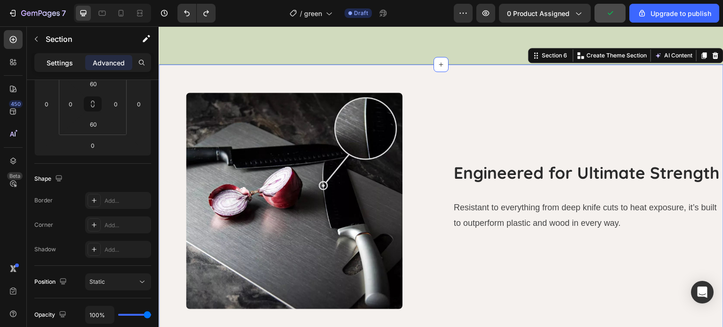
click at [65, 60] on p "Settings" at bounding box center [60, 63] width 26 height 10
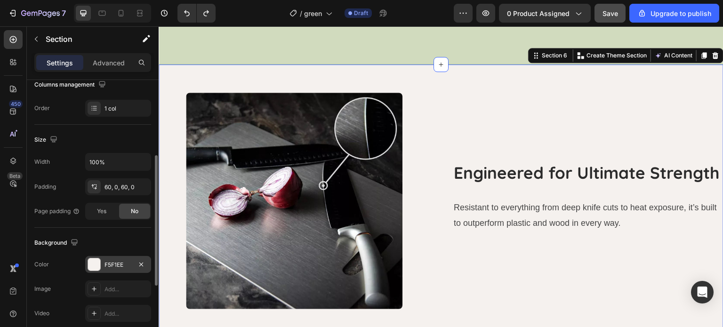
click at [107, 261] on div "F5F1EE" at bounding box center [117, 265] width 27 height 8
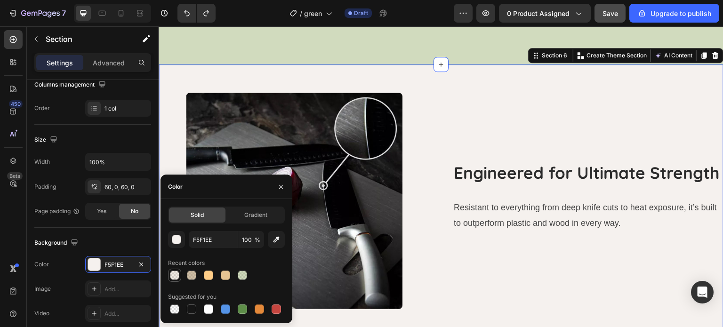
click at [174, 274] on div at bounding box center [174, 275] width 9 height 9
type input "A07F50"
type input "15"
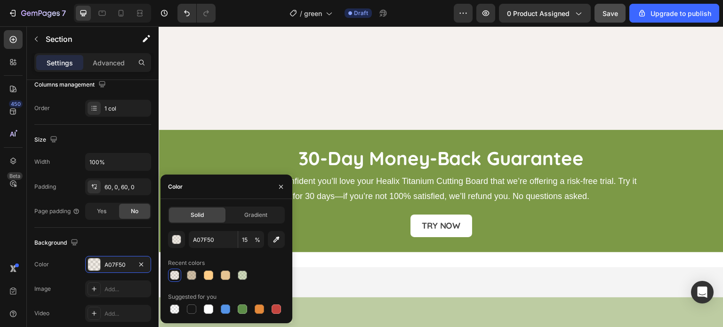
scroll to position [3165, 0]
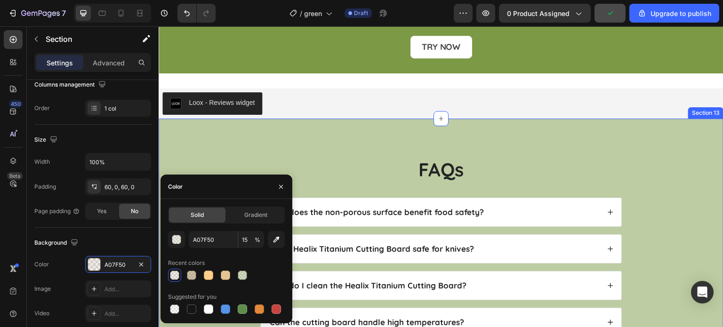
click at [471, 128] on div "FAQs Heading How does the non-porous surface benefit food safety? Is the Healix…" at bounding box center [441, 302] width 565 height 367
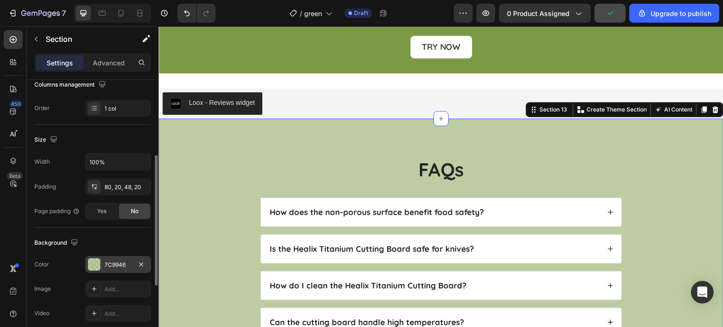
click at [120, 258] on div "7C9946" at bounding box center [118, 264] width 66 height 17
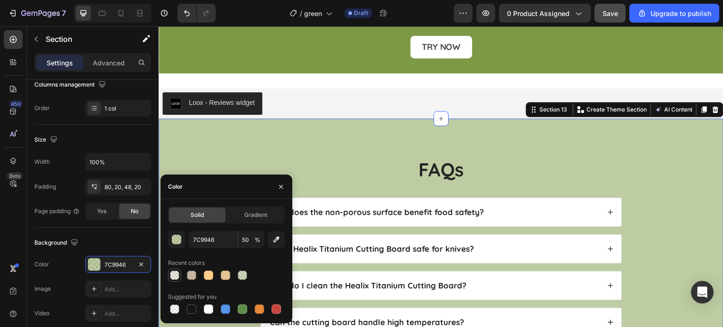
click at [172, 275] on div at bounding box center [174, 275] width 9 height 9
type input "A07F50"
type input "15"
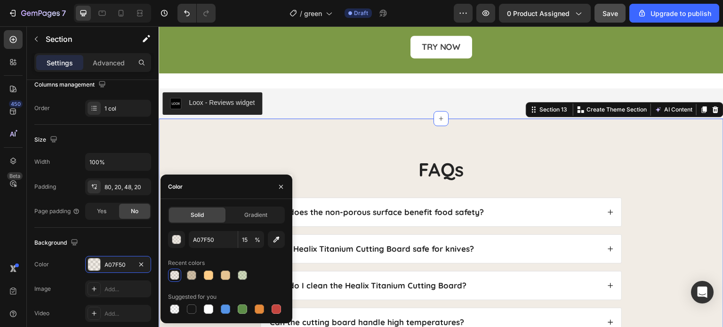
click at [402, 139] on div "FAQs Heading How does the non-porous surface benefit food safety? Is the Healix…" at bounding box center [441, 302] width 565 height 367
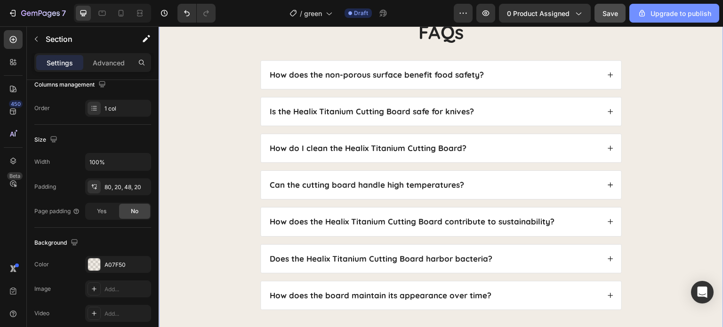
scroll to position [2958, 0]
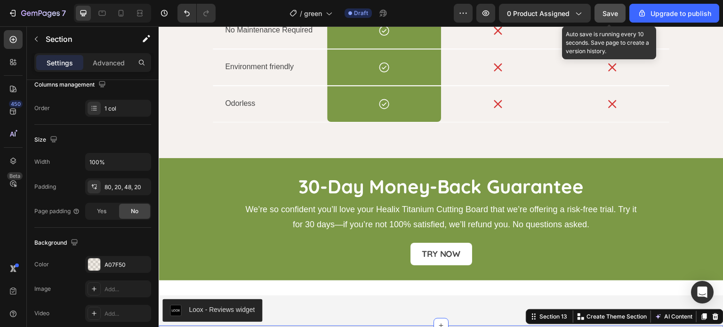
click at [615, 12] on span "Save" at bounding box center [610, 13] width 16 height 8
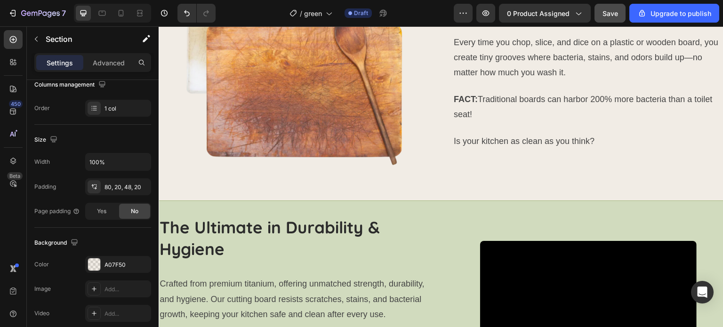
scroll to position [1009, 0]
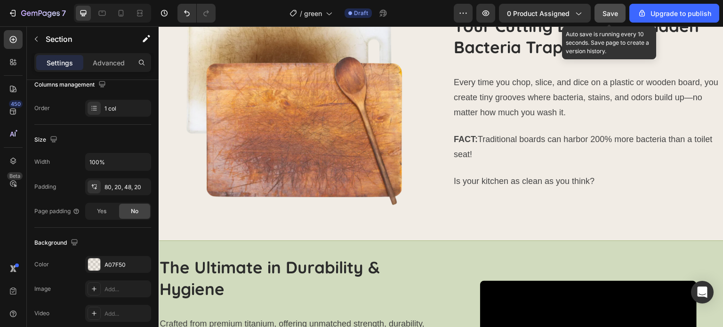
click at [606, 5] on button "Save" at bounding box center [609, 13] width 31 height 19
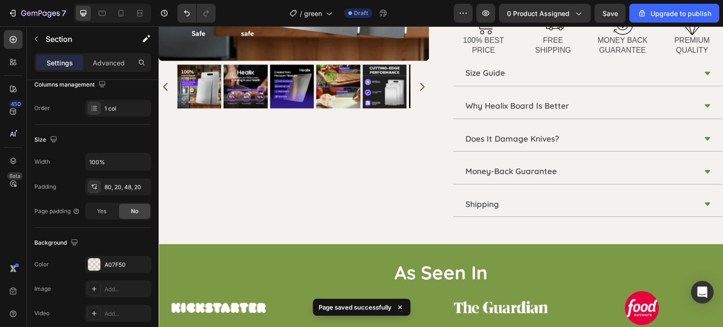
scroll to position [254, 0]
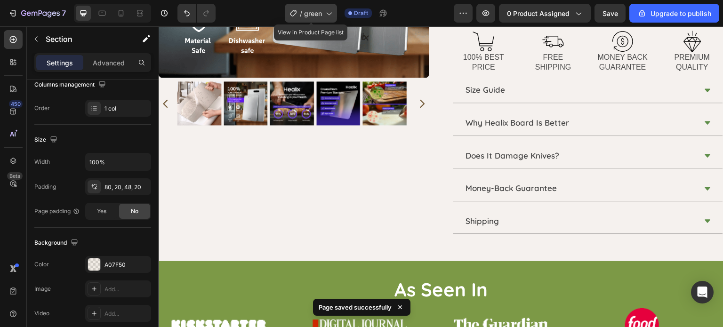
click at [326, 18] on div "/ green" at bounding box center [311, 13] width 52 height 19
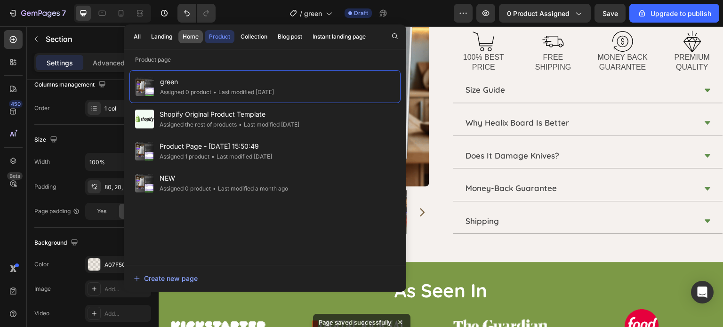
click at [194, 37] on div "Home" at bounding box center [191, 36] width 16 height 8
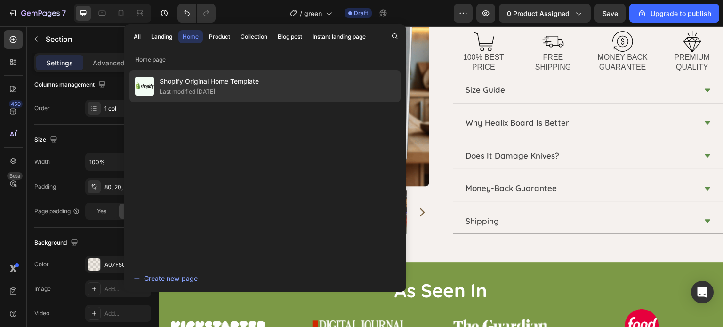
click at [192, 84] on span "Shopify Original Home Template" at bounding box center [209, 81] width 99 height 11
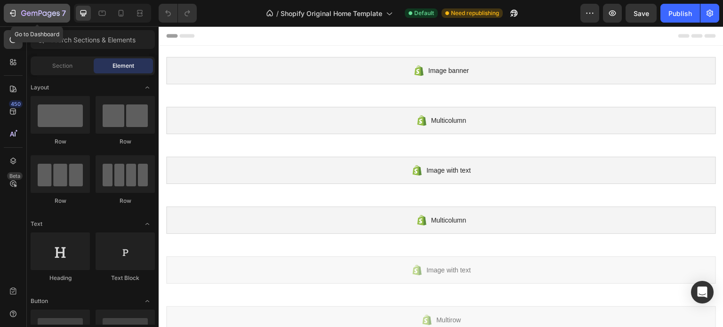
click at [47, 10] on icon "button" at bounding box center [40, 14] width 39 height 8
